Goal: Task Accomplishment & Management: Complete application form

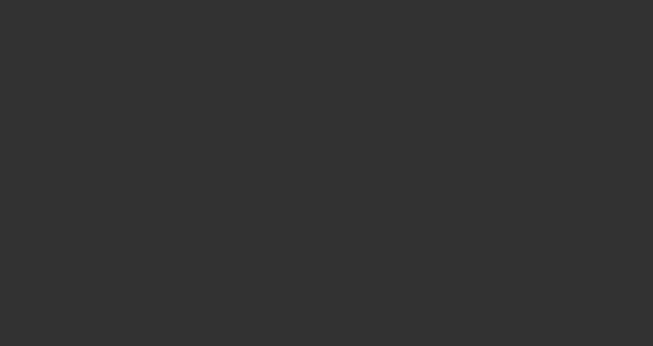
select select "3"
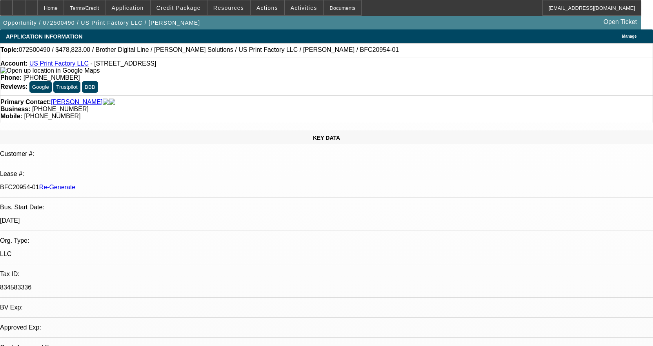
select select "0"
select select "6"
click at [200, 7] on span "Credit Package" at bounding box center [178, 8] width 44 height 6
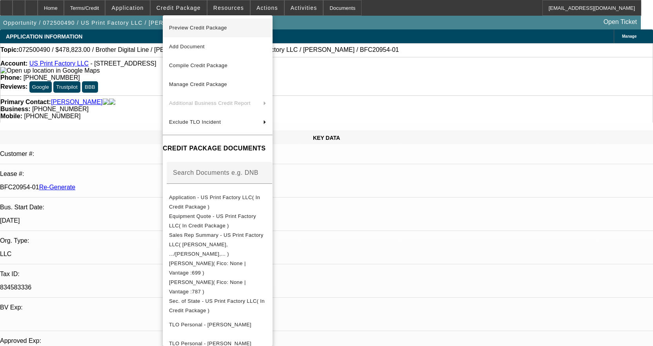
click at [197, 27] on span "Preview Credit Package" at bounding box center [198, 28] width 58 height 6
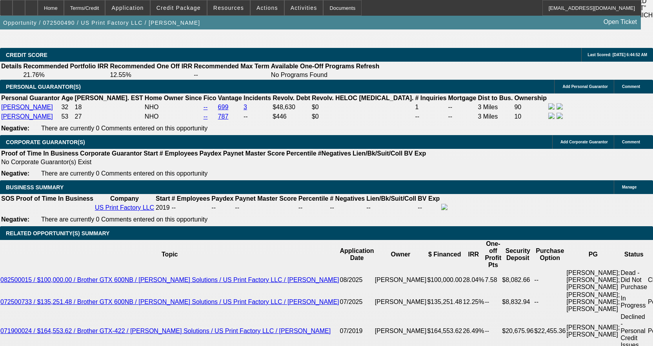
scroll to position [1333, 0]
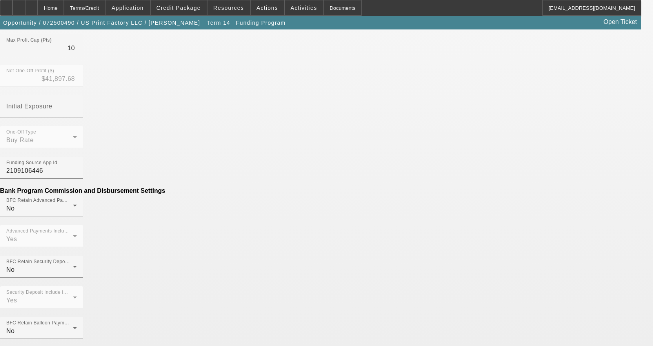
scroll to position [471, 0]
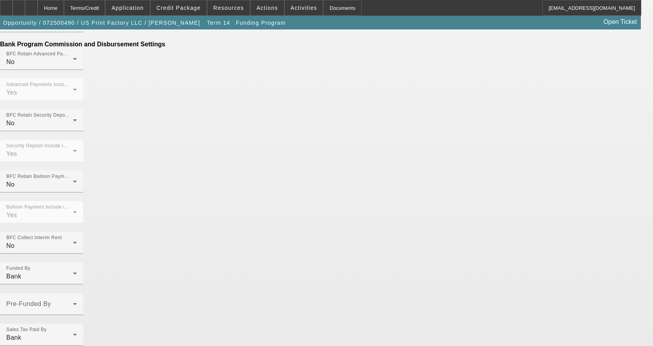
scroll to position [494, 0]
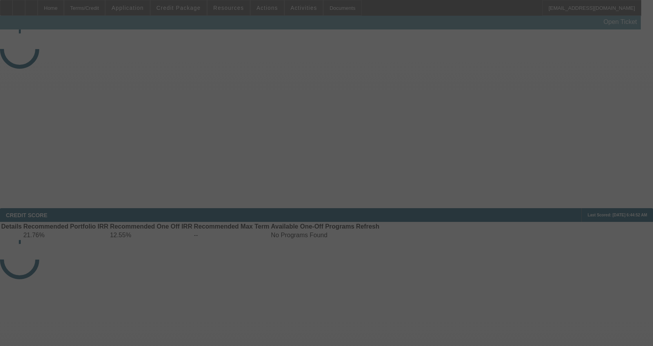
select select "3"
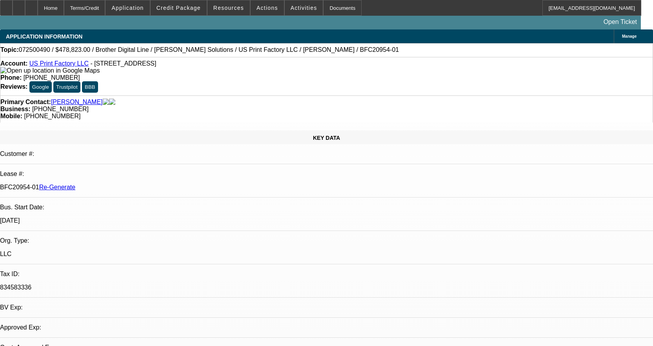
select select "0"
select select "6"
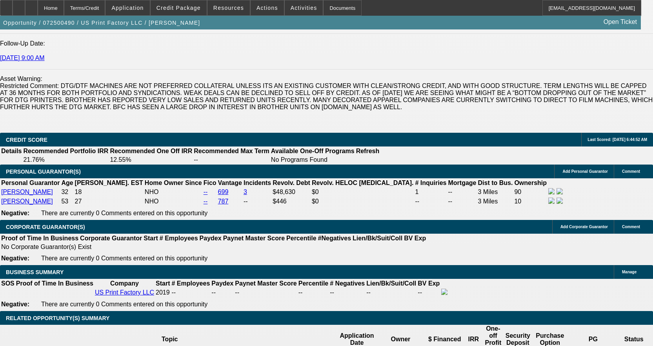
scroll to position [1294, 0]
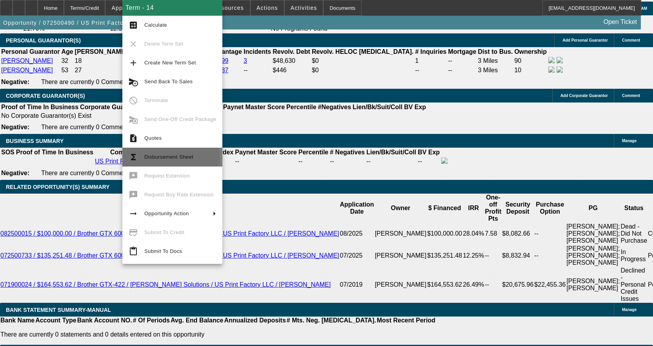
click at [171, 157] on span "Disbursement Sheet" at bounding box center [168, 157] width 49 height 6
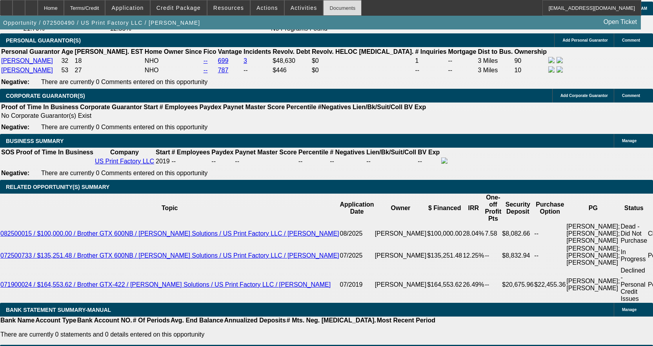
click at [332, 7] on div "Documents" at bounding box center [342, 8] width 38 height 16
click at [191, 11] on span "Credit Package" at bounding box center [178, 8] width 44 height 6
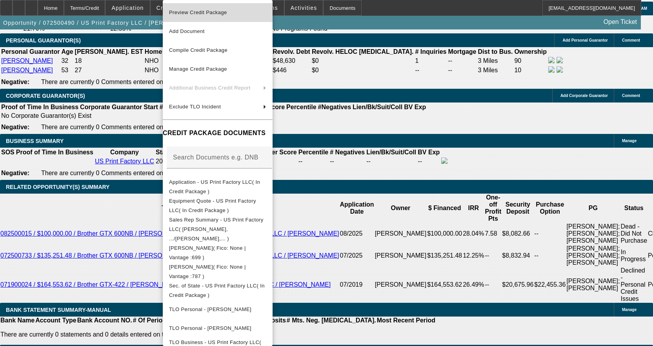
click at [199, 13] on span "Preview Credit Package" at bounding box center [198, 12] width 58 height 6
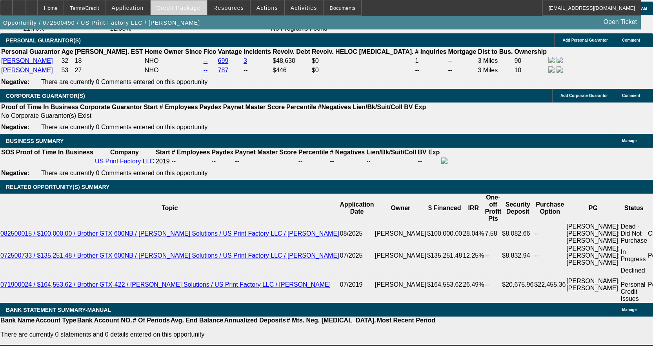
click at [199, 8] on span "Credit Package" at bounding box center [178, 8] width 44 height 6
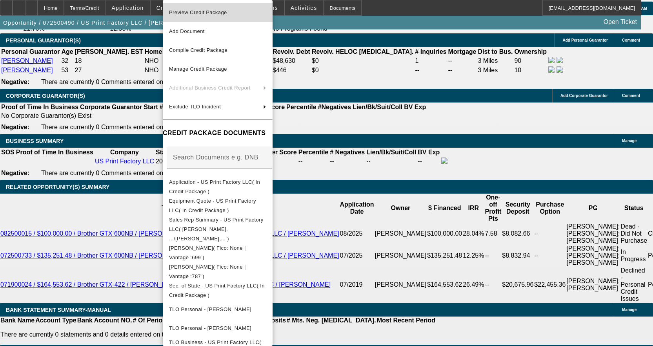
click at [196, 15] on span "Preview Credit Package" at bounding box center [217, 12] width 97 height 9
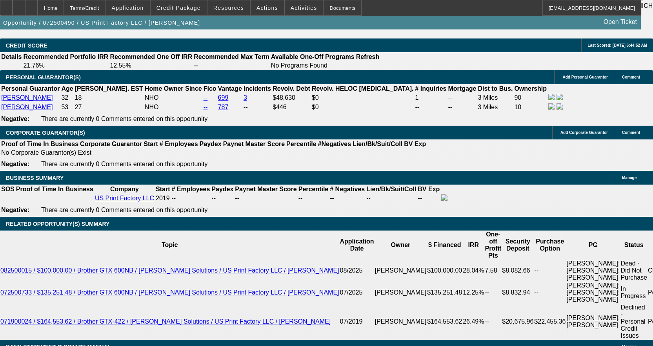
scroll to position [1177, 0]
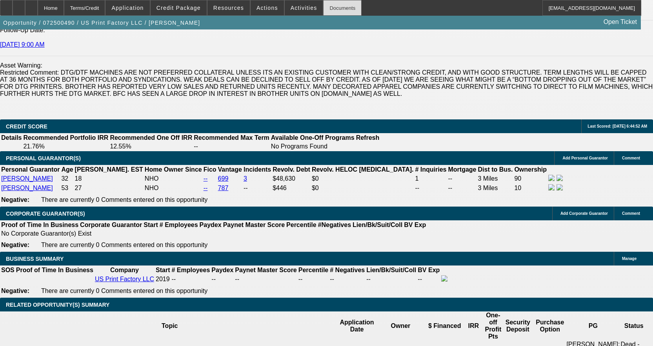
click at [323, 2] on div "Documents" at bounding box center [342, 8] width 38 height 16
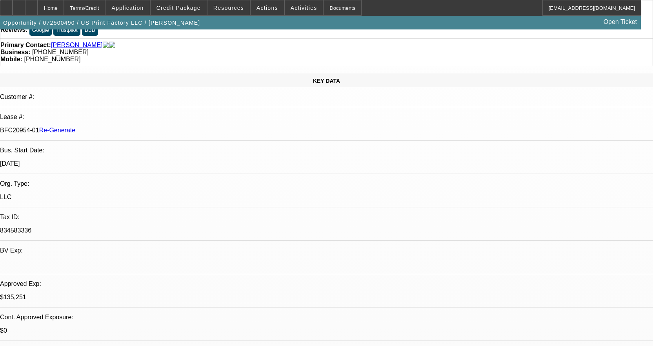
scroll to position [0, 0]
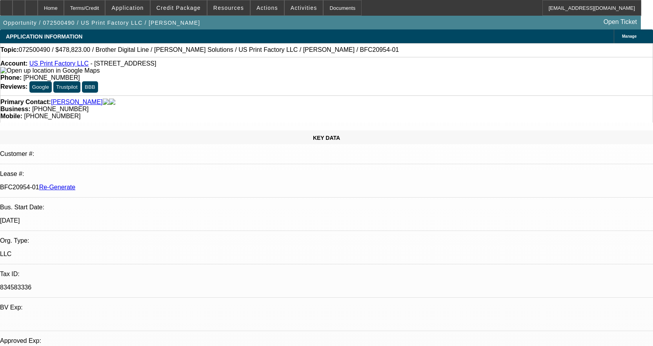
click at [69, 65] on link "US Print Factory LLC" at bounding box center [58, 63] width 59 height 7
click at [324, 9] on div "Documents" at bounding box center [342, 8] width 38 height 16
click at [331, 3] on div "Documents" at bounding box center [342, 8] width 38 height 16
click at [330, 11] on div "Documents" at bounding box center [342, 8] width 38 height 16
click at [291, 10] on span "Activities" at bounding box center [304, 8] width 27 height 6
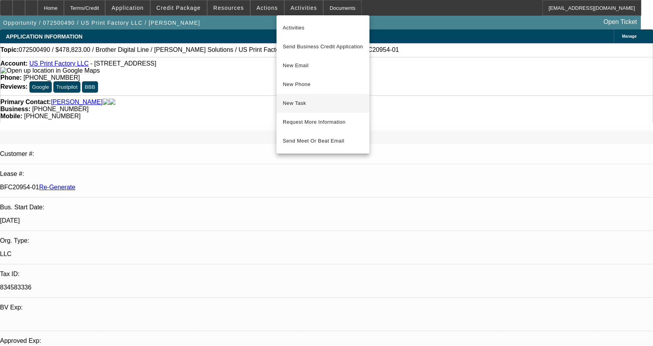
click at [295, 104] on span "New Task" at bounding box center [323, 102] width 80 height 9
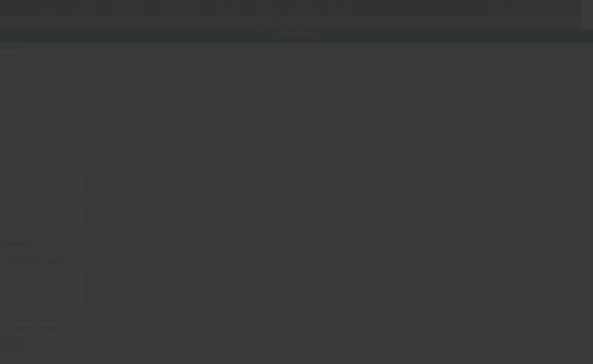
type input "Brother"
type input "Digital Line"
radio input "true"
type textarea "Digital Line"
type input "[STREET_ADDRESS]"
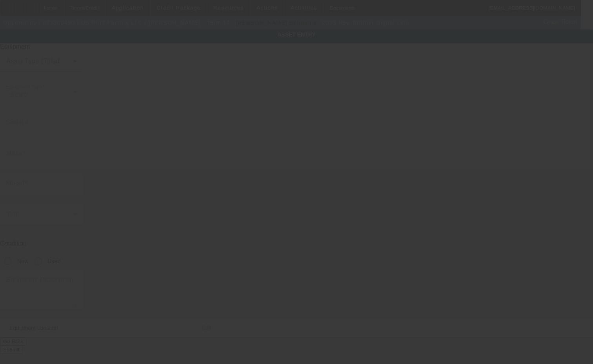
type input "Suite D"
type input "Edison"
type input "08837"
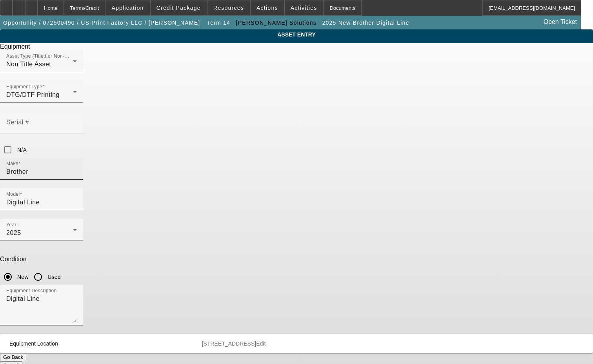
click at [77, 167] on input "Brother" at bounding box center [41, 171] width 71 height 9
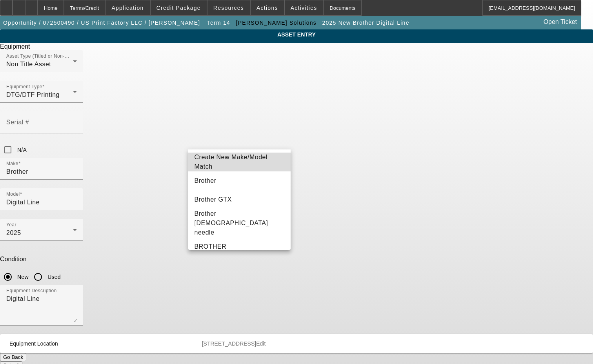
click at [248, 162] on span "Create New Make/Model Match" at bounding box center [231, 162] width 73 height 16
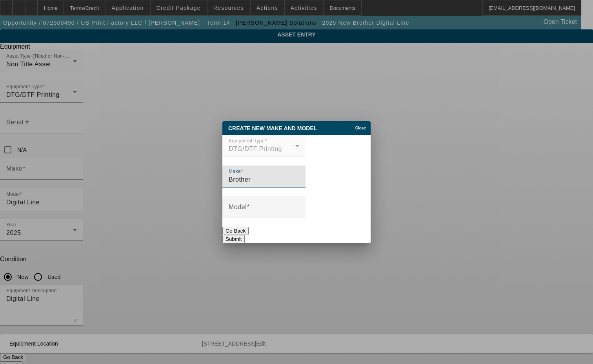
type input "Brother"
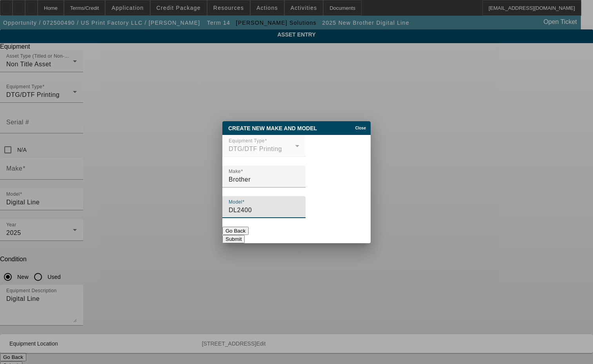
type input "DL2400"
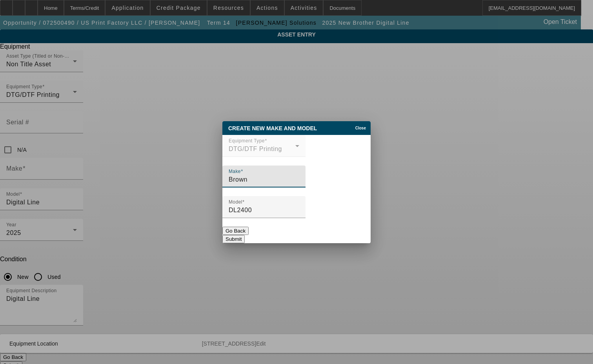
type input "Brown"
click at [364, 126] on span "Close" at bounding box center [360, 128] width 11 height 4
type input "Brother"
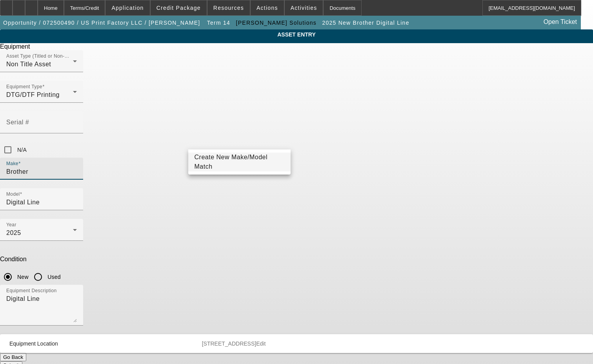
click at [77, 167] on input "Brother" at bounding box center [41, 171] width 71 height 9
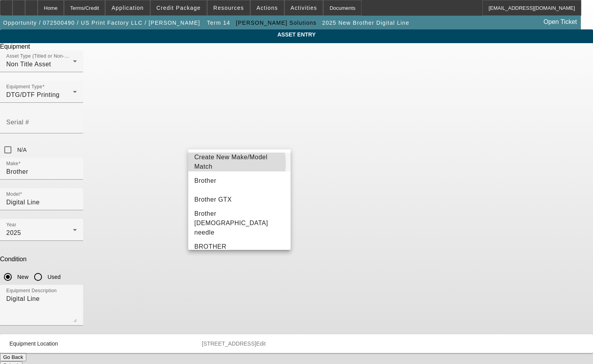
click at [232, 163] on span "Create New Make/Model Match" at bounding box center [231, 162] width 73 height 16
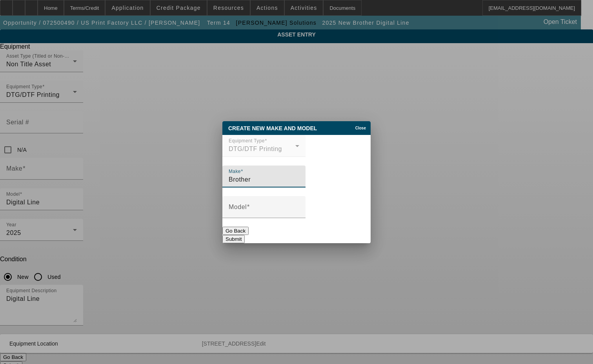
type input "Brother"
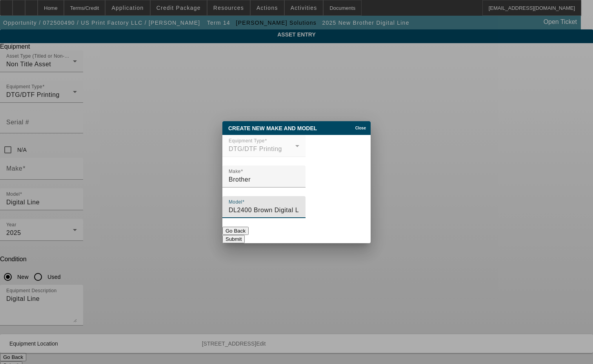
type input "DL2400 Brown Digital Line"
click at [245, 235] on button "Submit" at bounding box center [233, 239] width 22 height 8
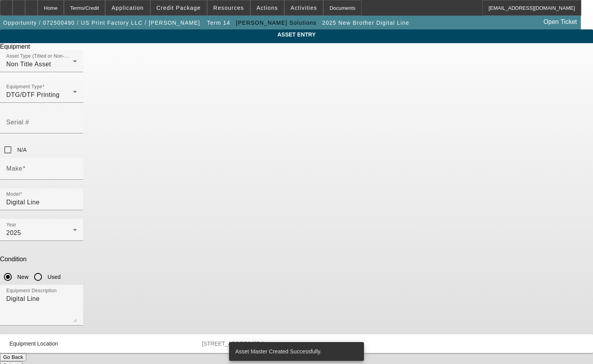
type input "Brother"
type input "DL2400 Brown Digital Line"
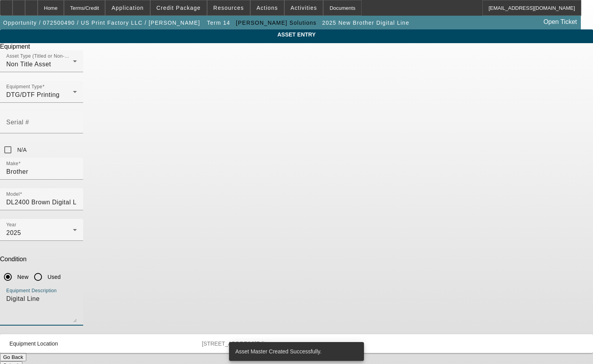
drag, startPoint x: 218, startPoint y: 203, endPoint x: 166, endPoint y: 202, distance: 53.0
click at [170, 203] on div "ASSET ENTRY Delete asset Equipment Asset Type (Titled or Non-Titled) Non Title …" at bounding box center [296, 199] width 593 height 340
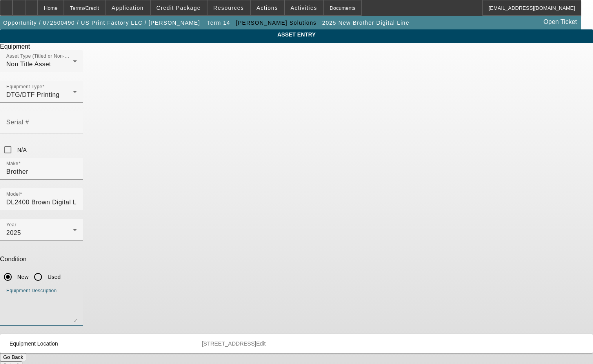
click at [22, 361] on button "Submit" at bounding box center [11, 365] width 22 height 8
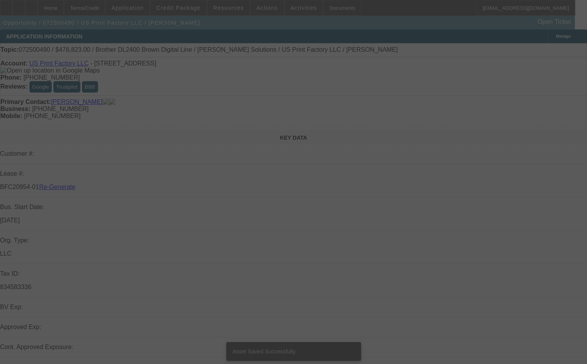
select select "3"
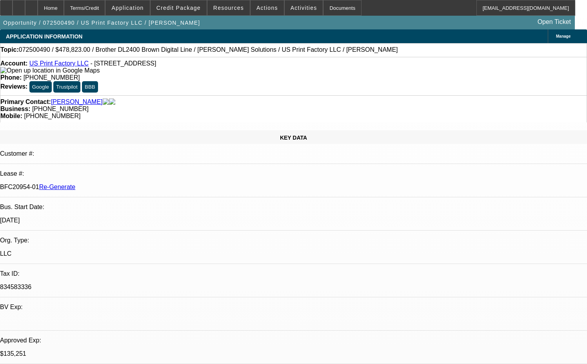
select select "0"
select select "6"
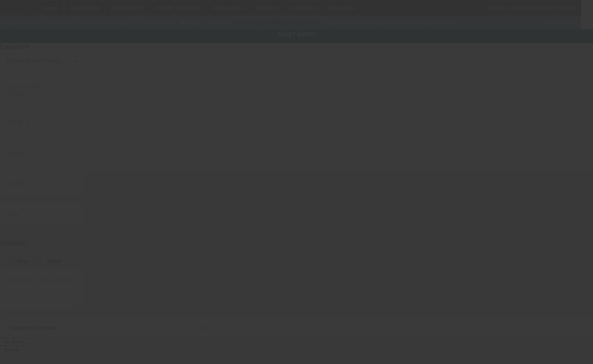
type input "Brother"
type input "DL2400 Brown Digital Line"
radio input "true"
type input "[STREET_ADDRESS]"
type input "Suite D"
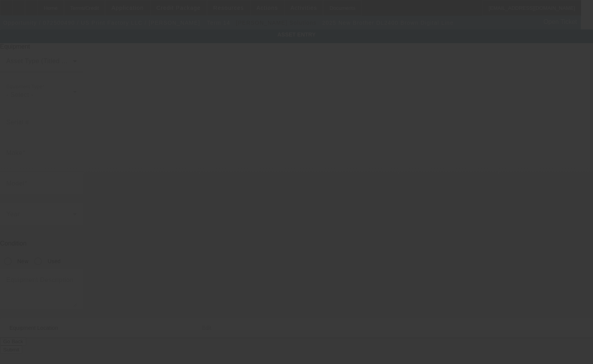
type input "Edison"
type input "08837"
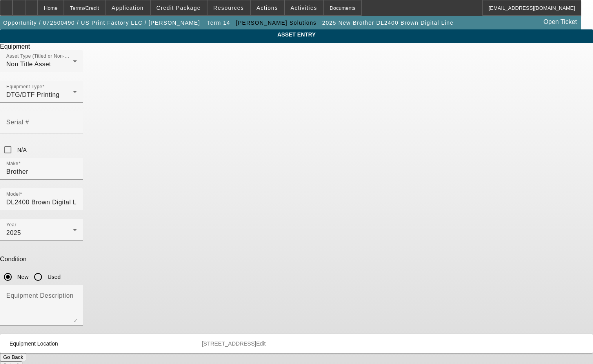
click at [266, 340] on span "Edit" at bounding box center [260, 343] width 9 height 6
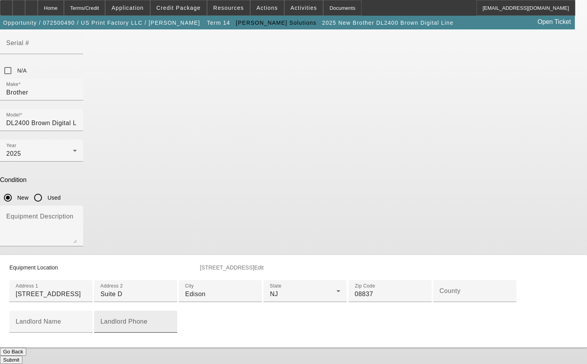
scroll to position [196, 0]
click at [440, 289] on input "County" at bounding box center [475, 293] width 71 height 9
type input "Middlesex"
click at [22, 356] on button "Submit" at bounding box center [11, 360] width 22 height 8
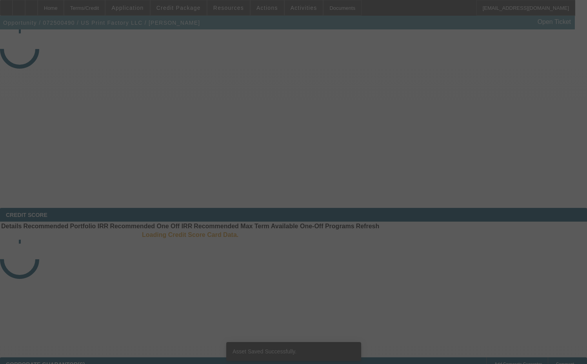
select select "3"
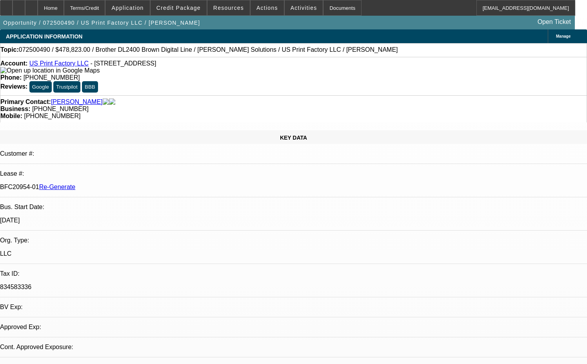
select select "0"
select select "6"
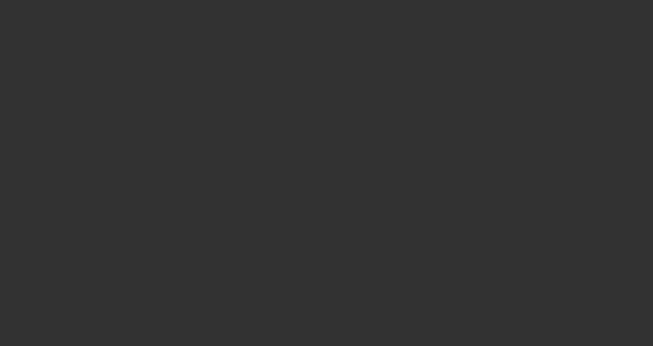
select select "3"
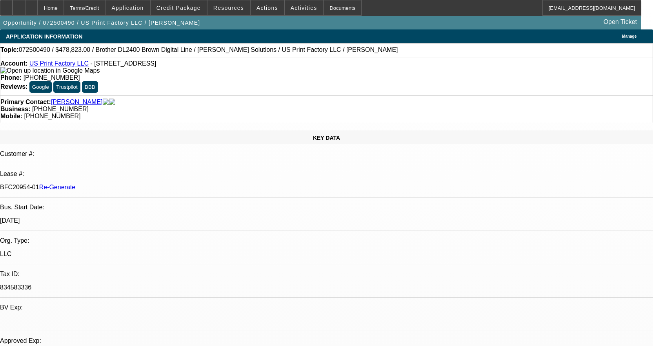
select select "0"
select select "6"
click at [189, 8] on span "Credit Package" at bounding box center [178, 8] width 44 height 6
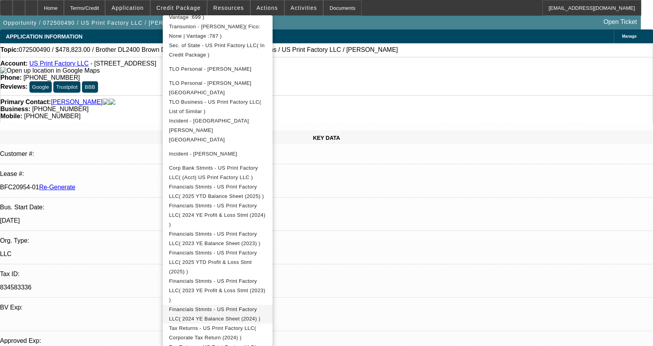
scroll to position [275, 0]
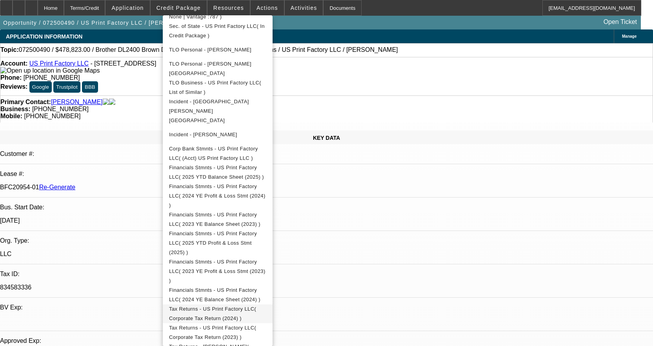
click at [256, 306] on span "Tax Returns - US Print Factory LLC( Corporate Tax Return (2024) )" at bounding box center [212, 313] width 87 height 15
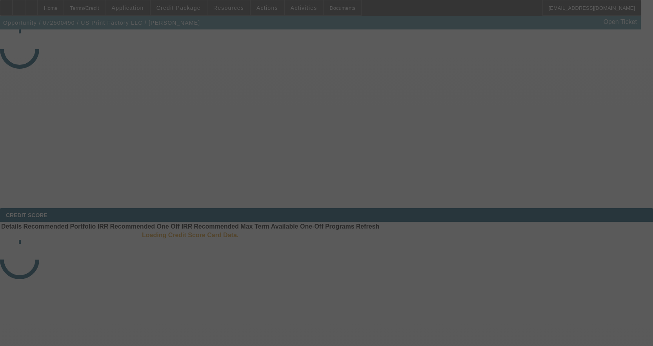
select select "3"
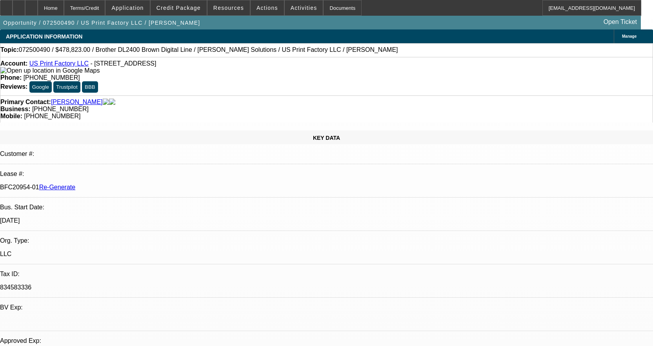
select select "0"
select select "6"
click at [187, 14] on span at bounding box center [179, 7] width 56 height 19
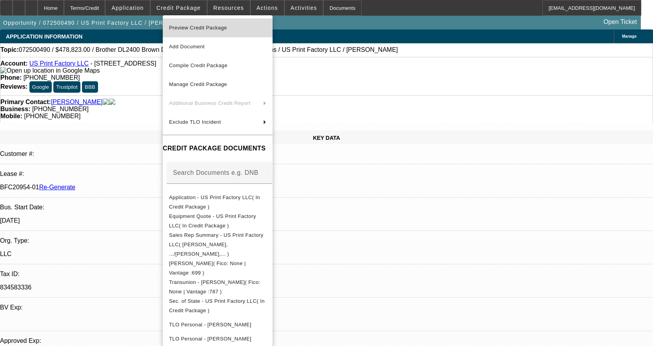
click at [208, 24] on span "Preview Credit Package" at bounding box center [217, 27] width 97 height 9
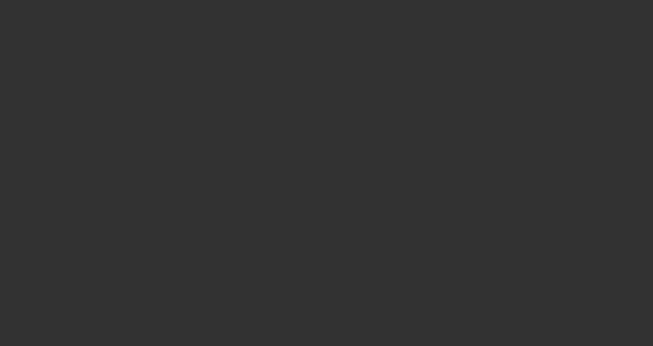
select select "3"
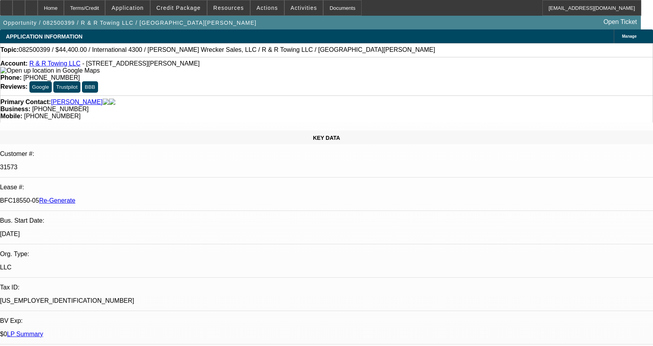
select select "0"
select select "6"
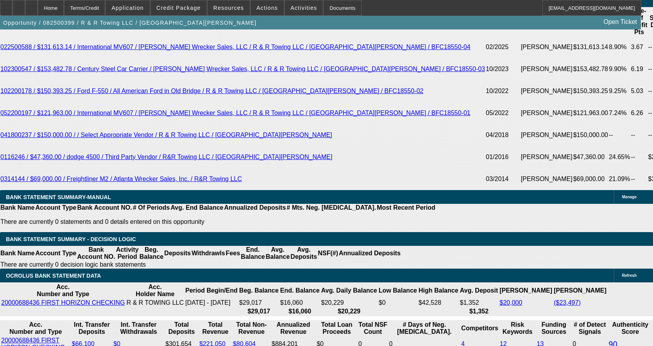
scroll to position [1569, 0]
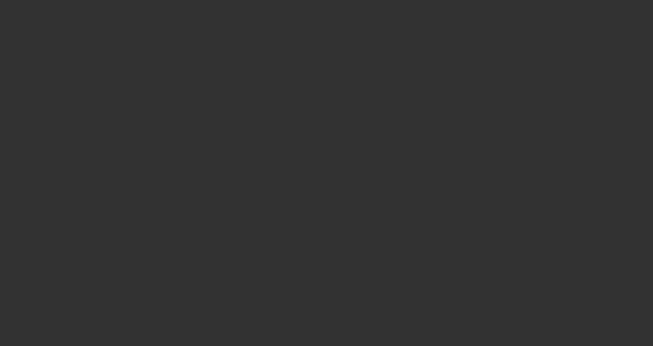
radio input "true"
type input "12"
type input "$25,000.00"
type input "$2,500.00"
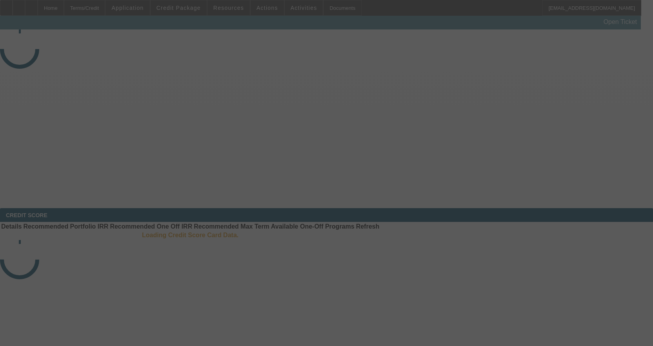
select select "3"
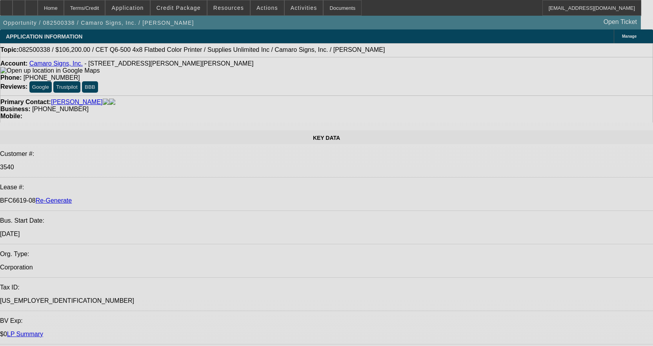
select select "0"
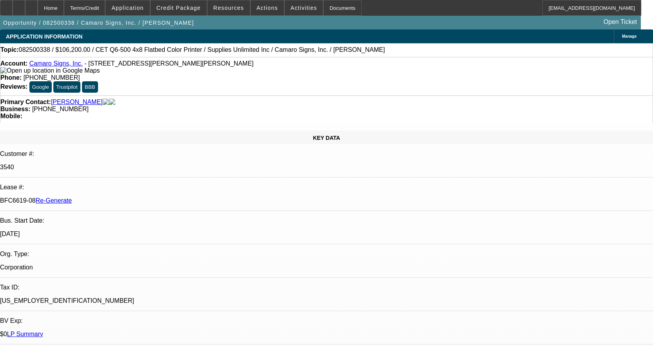
select select "0"
select select "1"
select select "3"
select select "2"
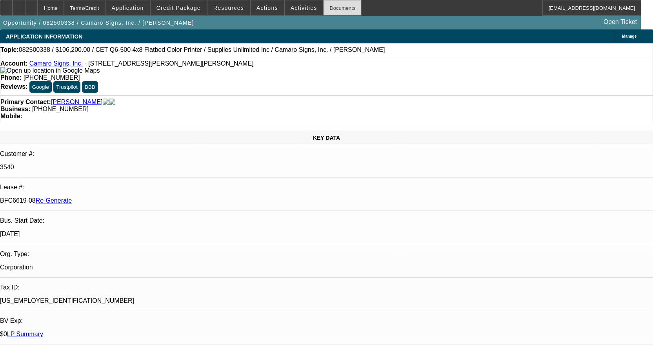
click at [324, 9] on div "Documents" at bounding box center [342, 8] width 38 height 16
click at [333, 11] on div "Documents" at bounding box center [342, 8] width 38 height 16
click at [289, 4] on span at bounding box center [304, 7] width 38 height 19
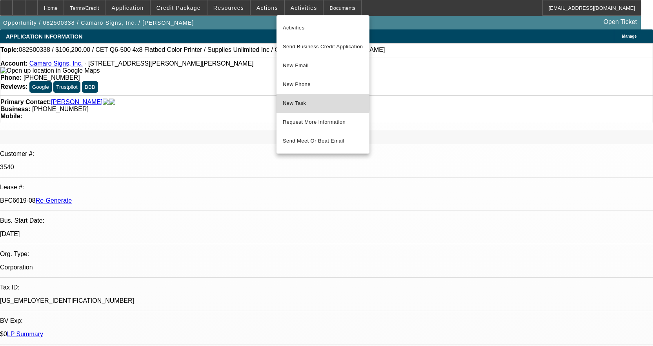
click at [296, 102] on span "New Task" at bounding box center [323, 102] width 80 height 9
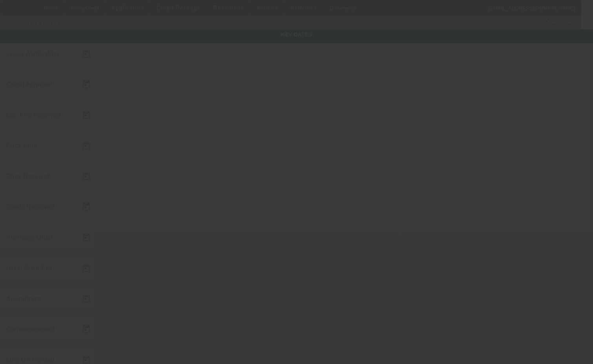
type input "[DATE]"
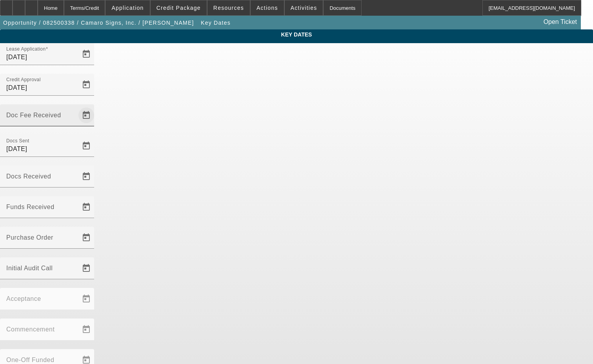
click at [96, 106] on span "Open calendar" at bounding box center [86, 115] width 19 height 19
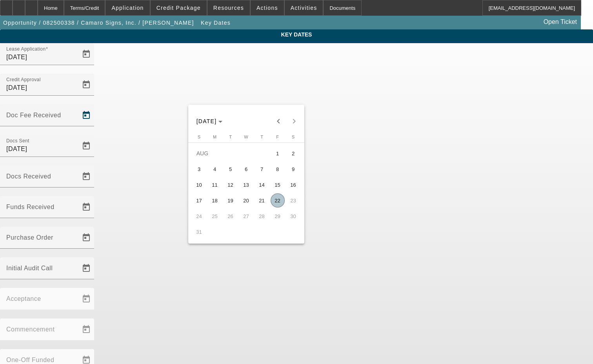
click at [280, 201] on span "22" at bounding box center [278, 200] width 14 height 14
type input "[DATE]"
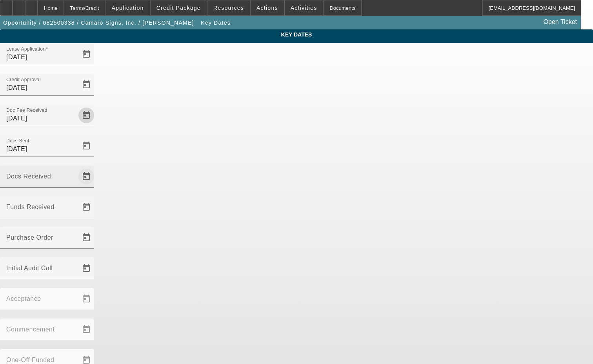
click at [96, 167] on span "Open calendar" at bounding box center [86, 176] width 19 height 19
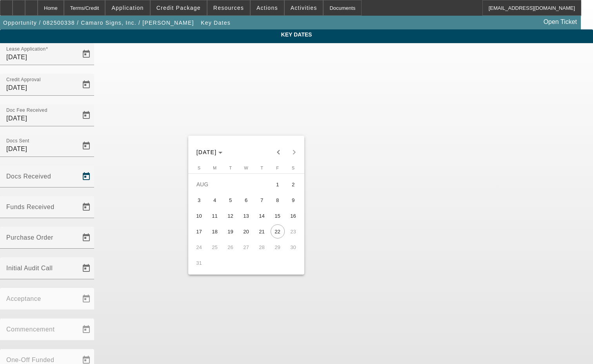
click at [286, 234] on button "23" at bounding box center [294, 232] width 16 height 16
click at [282, 232] on span "22" at bounding box center [278, 231] width 14 height 14
type input "[DATE]"
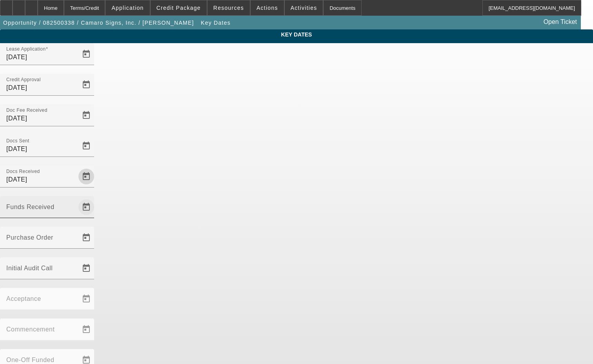
click at [96, 198] on span "Open calendar" at bounding box center [86, 207] width 19 height 19
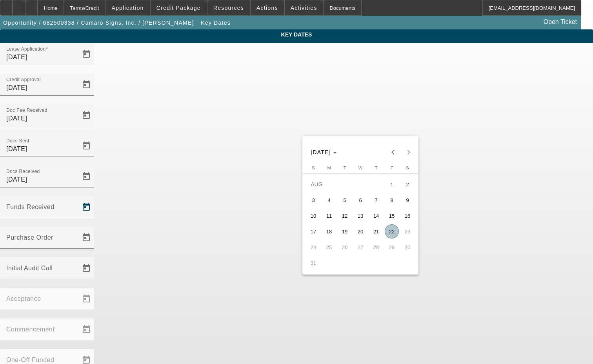
drag, startPoint x: 389, startPoint y: 231, endPoint x: 378, endPoint y: 216, distance: 17.9
click at [389, 231] on span "22" at bounding box center [392, 231] width 14 height 14
type input "[DATE]"
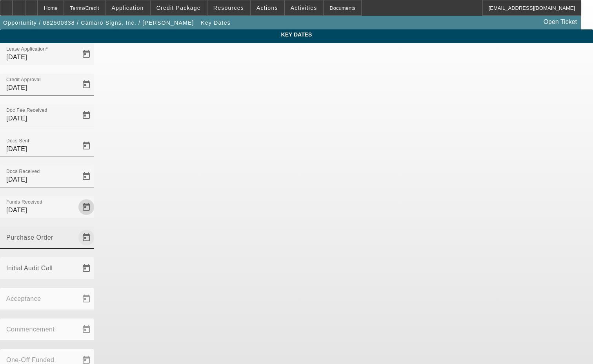
click at [96, 228] on span "Open calendar" at bounding box center [86, 237] width 19 height 19
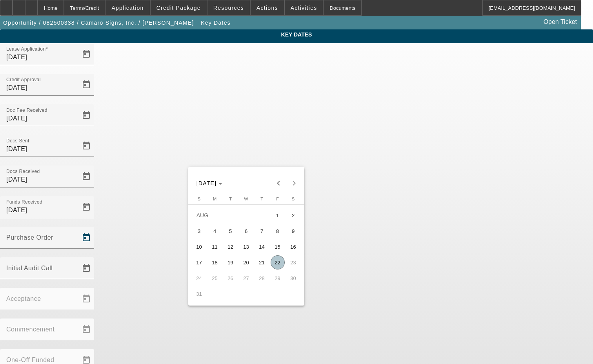
click at [279, 261] on span "22" at bounding box center [278, 262] width 14 height 14
type input "[DATE]"
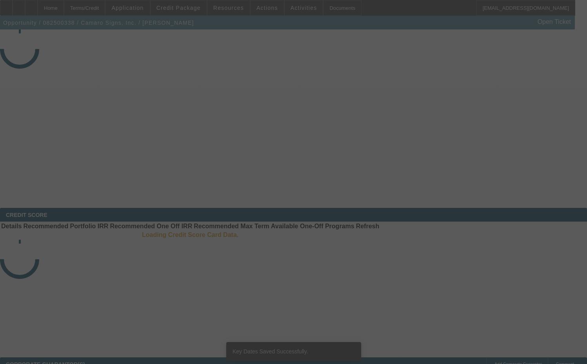
select select "3"
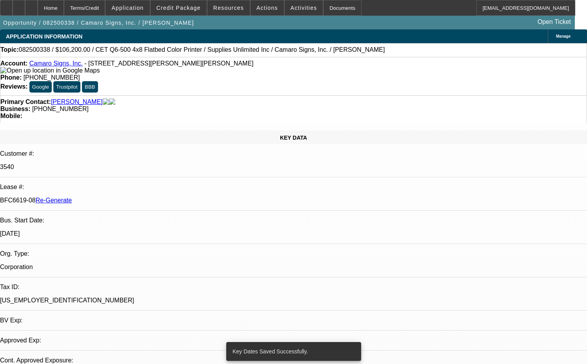
select select "0"
select select "3"
select select "0"
select select "2"
